Goal: Task Accomplishment & Management: Use online tool/utility

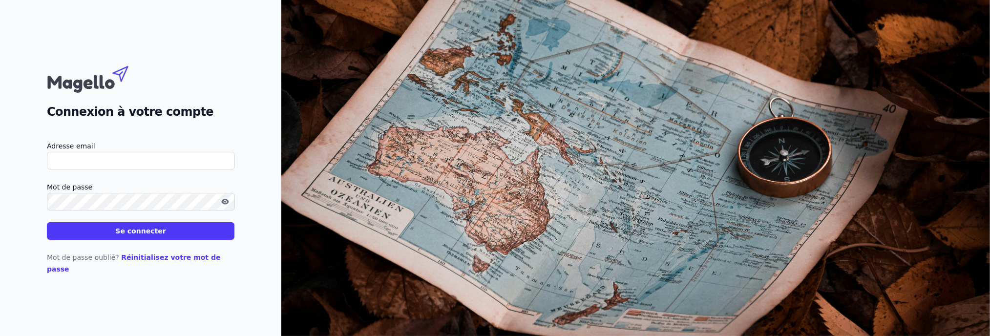
type input "[EMAIL_ADDRESS][DOMAIN_NAME]"
click at [139, 237] on button "Se connecter" at bounding box center [141, 231] width 188 height 18
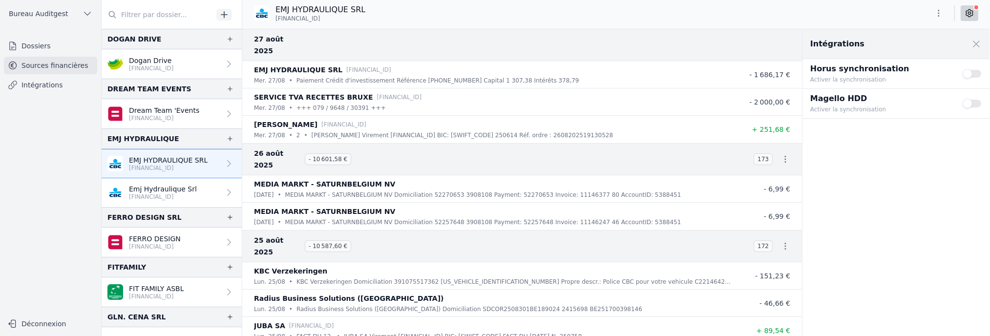
click at [178, 193] on p "[FINANCIAL_ID]" at bounding box center [163, 197] width 68 height 8
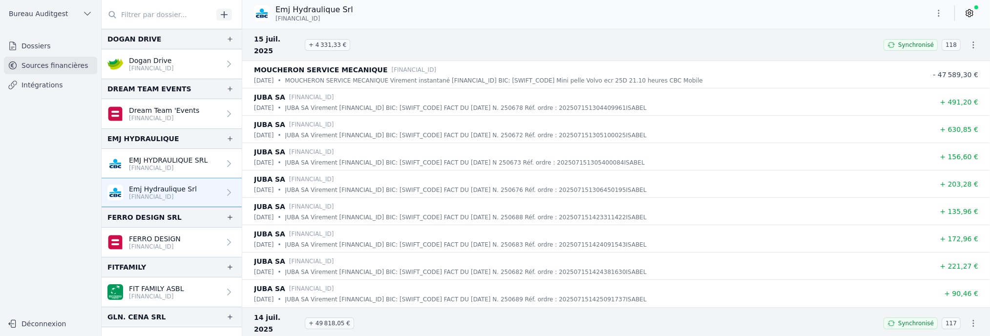
click at [197, 166] on p "[FINANCIAL_ID]" at bounding box center [168, 168] width 79 height 8
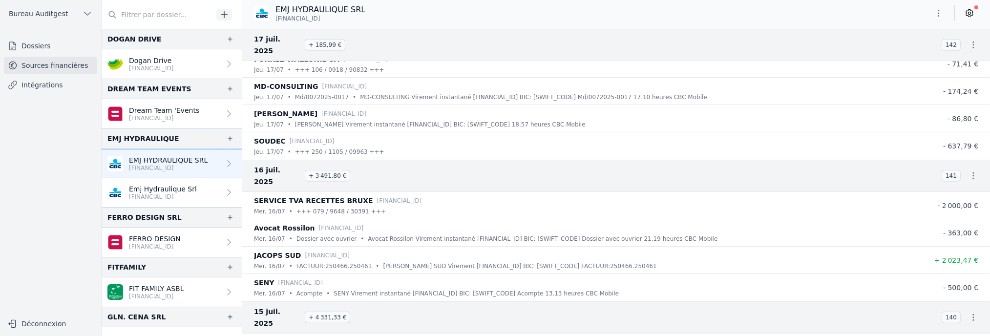
scroll to position [6349, 0]
click at [176, 193] on p "[FINANCIAL_ID]" at bounding box center [163, 197] width 68 height 8
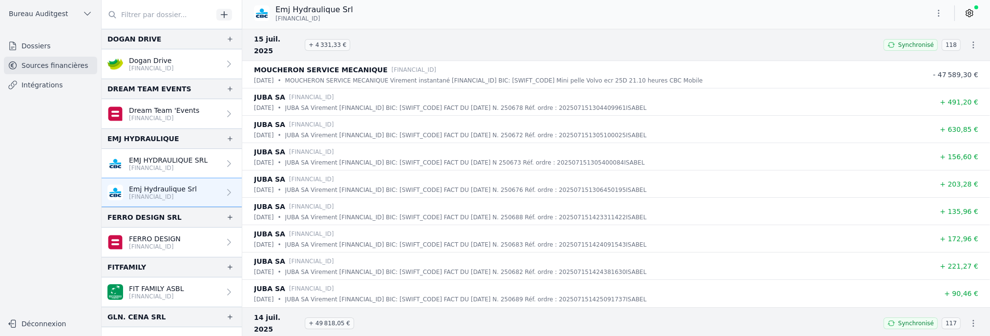
click at [167, 156] on p "EMJ HYDRAULIQUE SRL" at bounding box center [168, 160] width 79 height 10
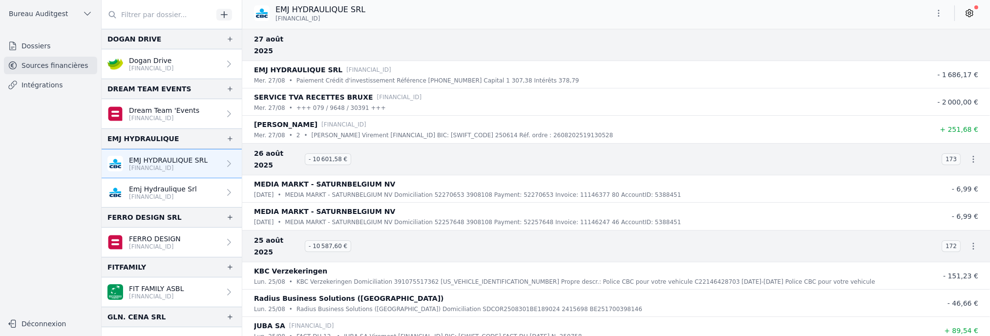
click at [50, 88] on link "Intégrations" at bounding box center [50, 85] width 93 height 18
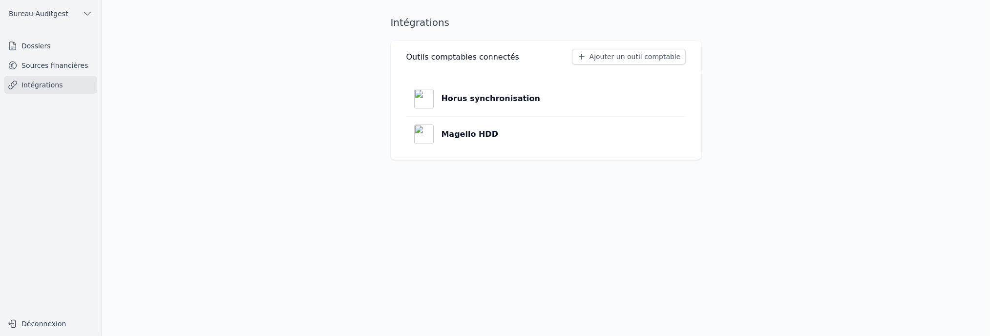
click at [465, 131] on p "Magello HDD" at bounding box center [469, 134] width 57 height 12
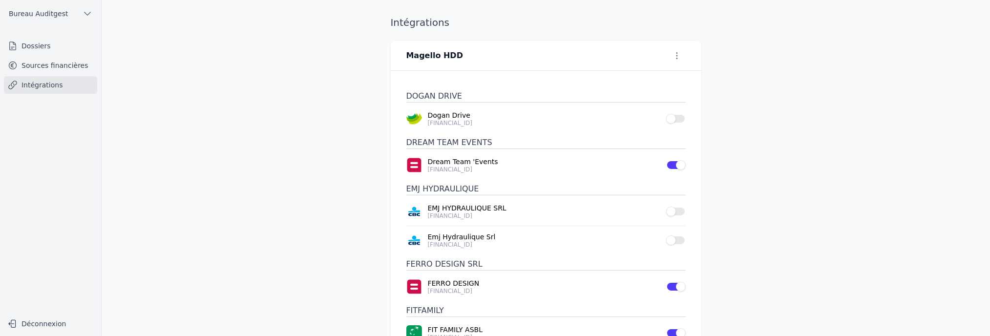
click at [70, 63] on link "Sources financières" at bounding box center [50, 66] width 93 height 18
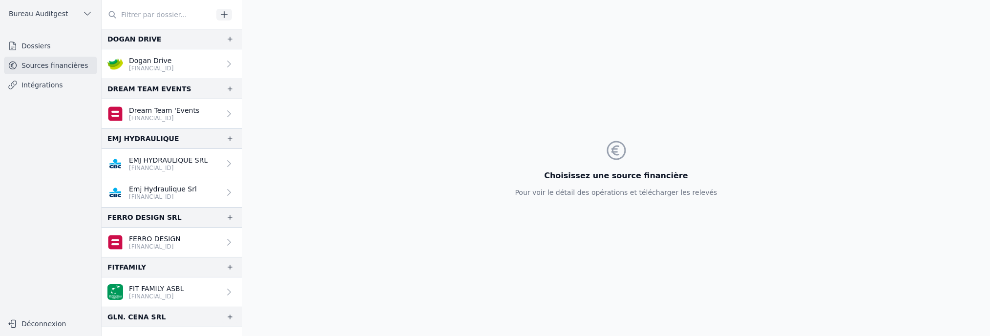
click at [62, 76] on ul "Dossiers Sources financières Intégrations" at bounding box center [50, 65] width 93 height 57
click at [36, 83] on link "Intégrations" at bounding box center [50, 85] width 93 height 18
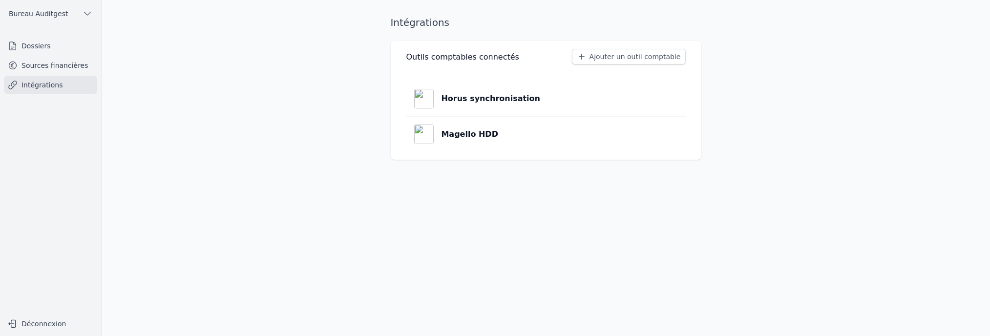
click at [482, 100] on p "Horus synchronisation" at bounding box center [490, 99] width 99 height 12
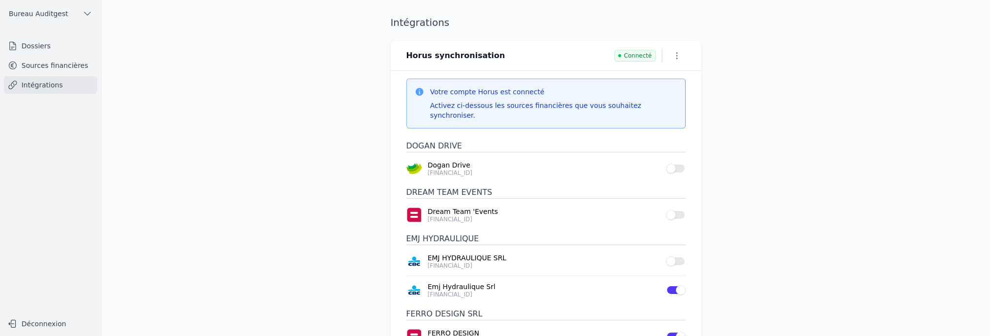
click at [681, 256] on button "Use setting" at bounding box center [676, 261] width 20 height 10
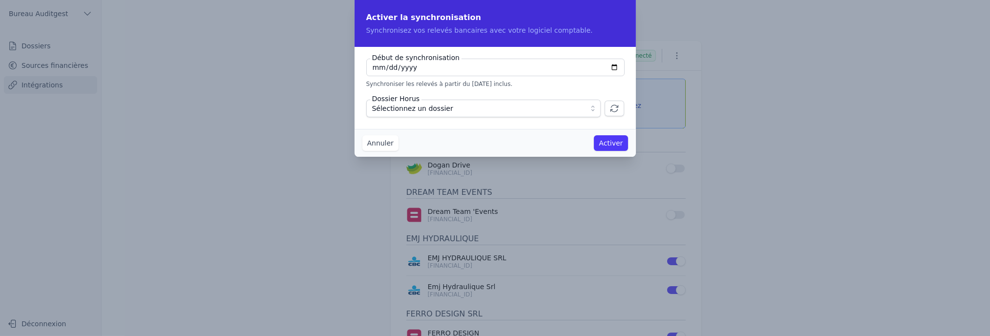
click at [581, 108] on span "Sélectionnez un dossier" at bounding box center [476, 109] width 209 height 12
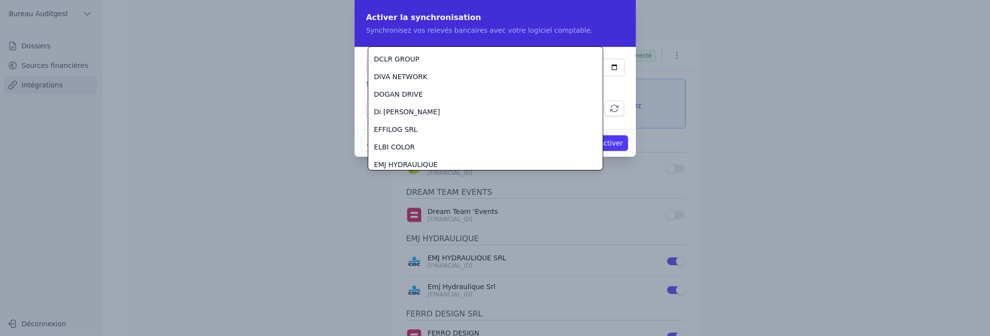
scroll to position [485, 0]
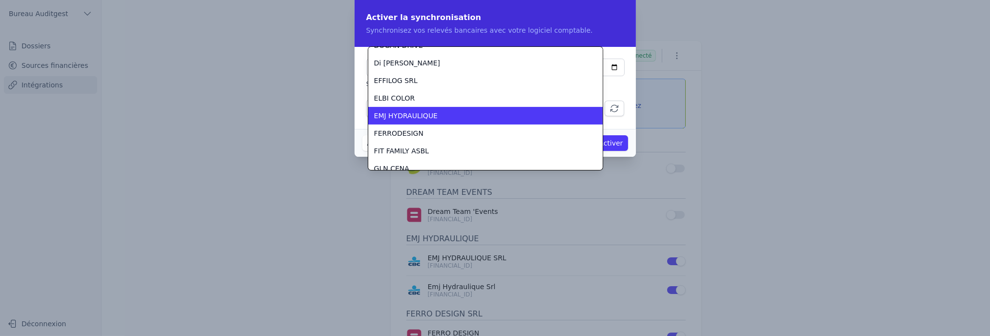
click at [480, 115] on div "EMJ HYDRAULIQUE" at bounding box center [479, 116] width 211 height 10
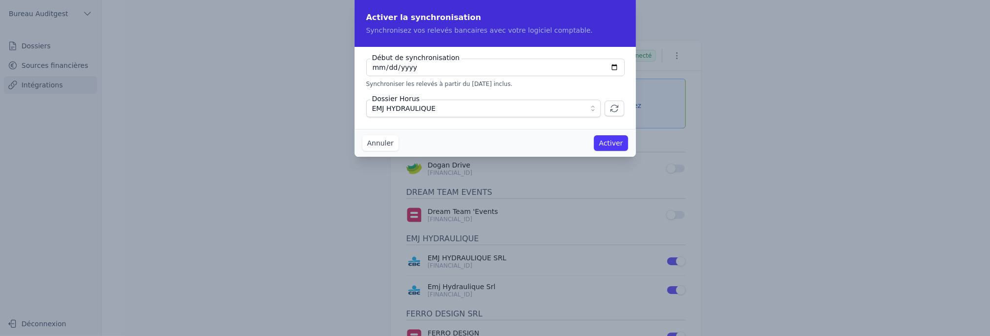
click at [611, 66] on input "[DATE]" at bounding box center [495, 68] width 258 height 18
type input "[DATE]"
click at [616, 142] on button "Activer" at bounding box center [611, 143] width 34 height 16
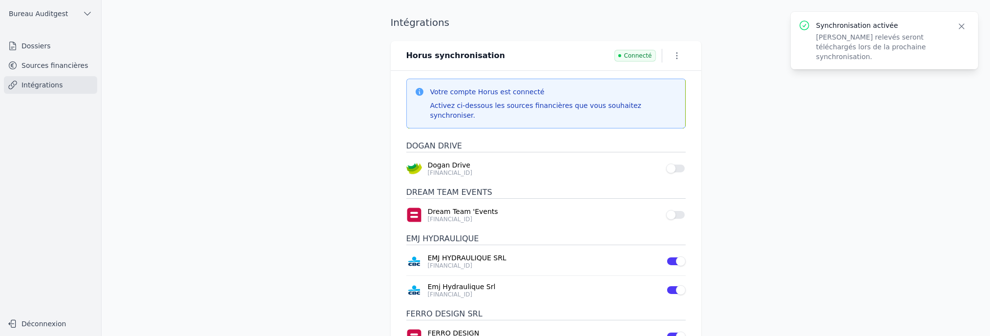
click at [477, 253] on p "EMJ HYDRAULIQUE SRL" at bounding box center [544, 258] width 232 height 10
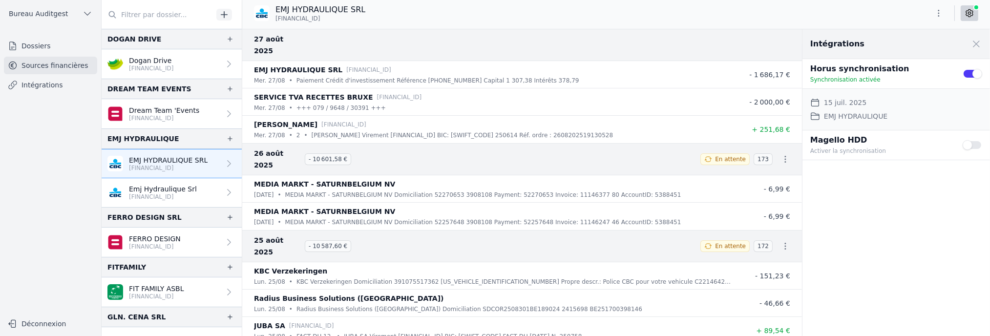
click at [973, 18] on icon at bounding box center [969, 13] width 10 height 10
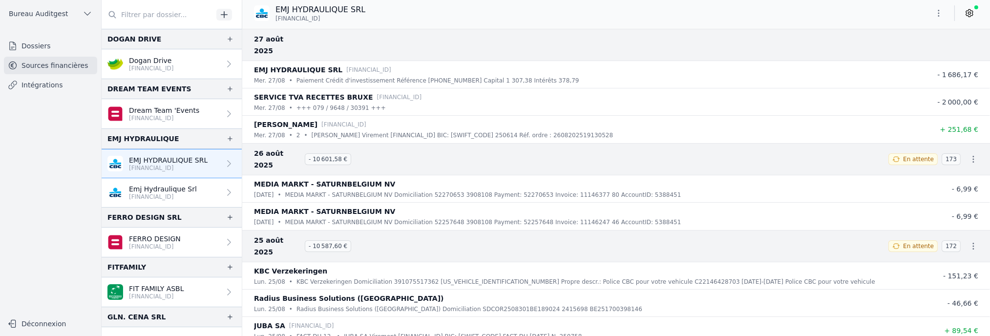
click at [973, 18] on icon at bounding box center [969, 13] width 10 height 10
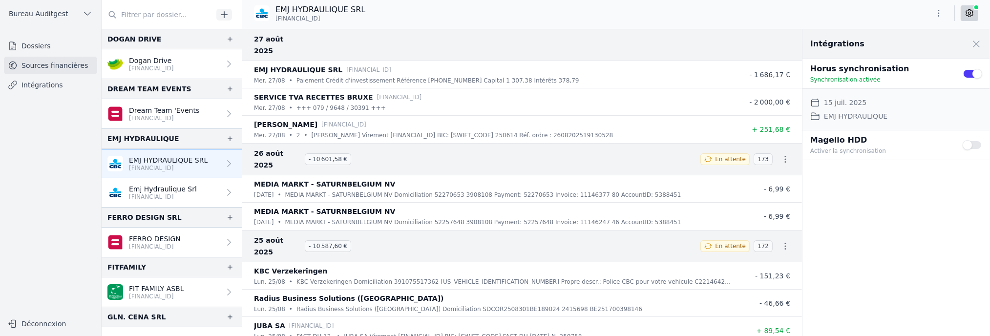
click at [940, 15] on icon "button" at bounding box center [939, 13] width 10 height 10
click at [730, 11] on div at bounding box center [495, 168] width 990 height 336
